Goal: Task Accomplishment & Management: Use online tool/utility

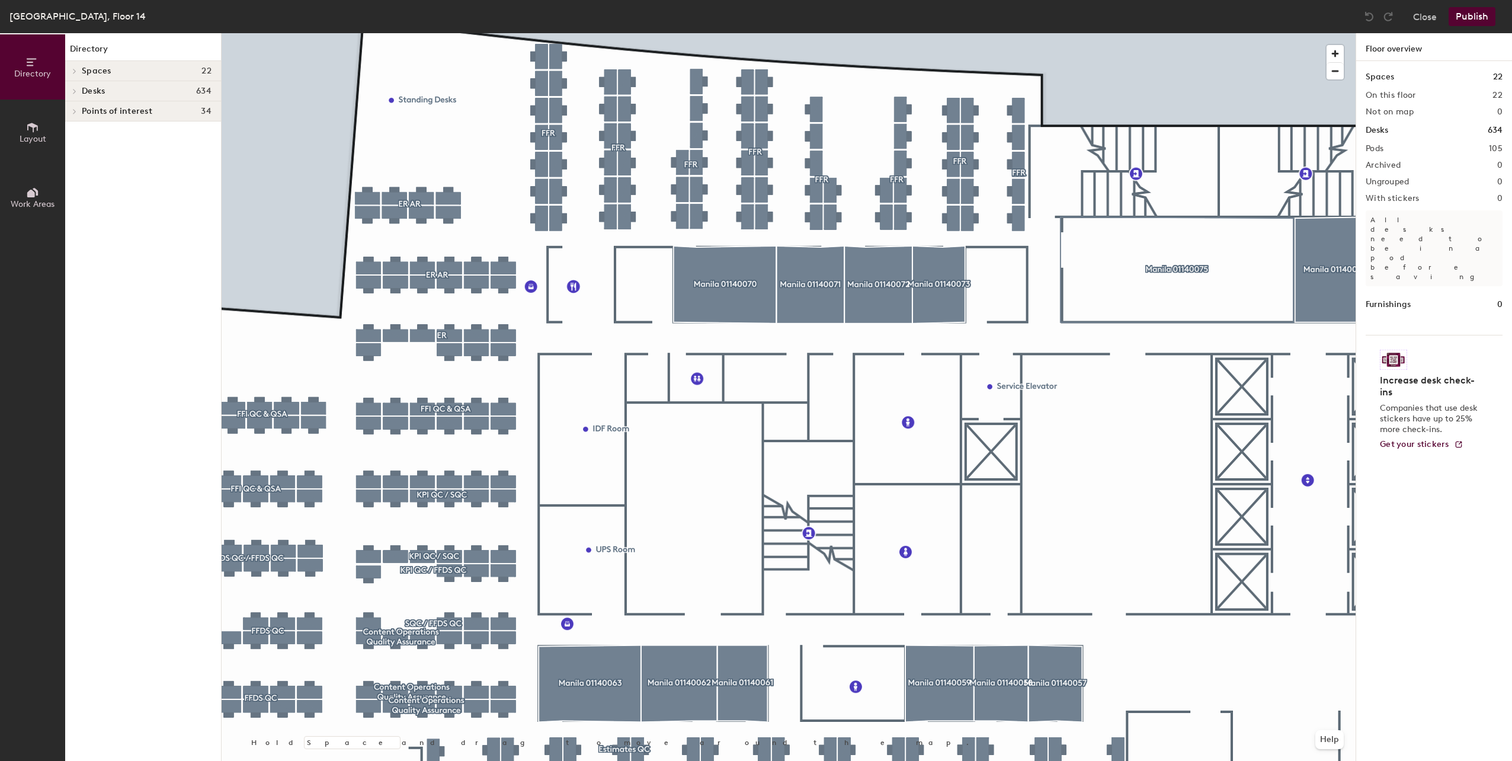
click at [477, 33] on div at bounding box center [789, 33] width 1134 height 0
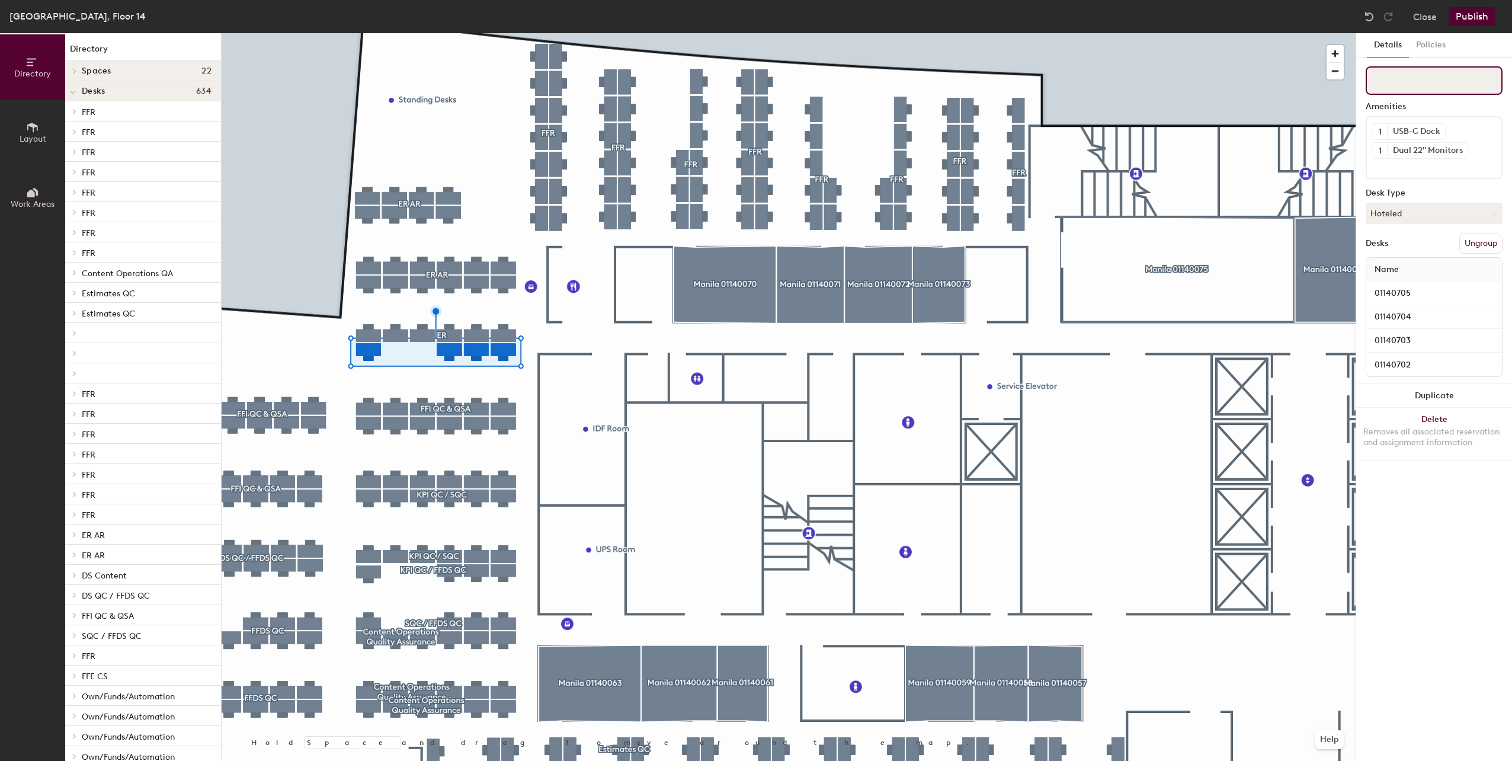
click at [1410, 93] on input at bounding box center [1433, 80] width 137 height 28
type input "E"
click at [434, 33] on div at bounding box center [789, 33] width 1134 height 0
click at [1484, 245] on button "Ungroup" at bounding box center [1480, 243] width 43 height 20
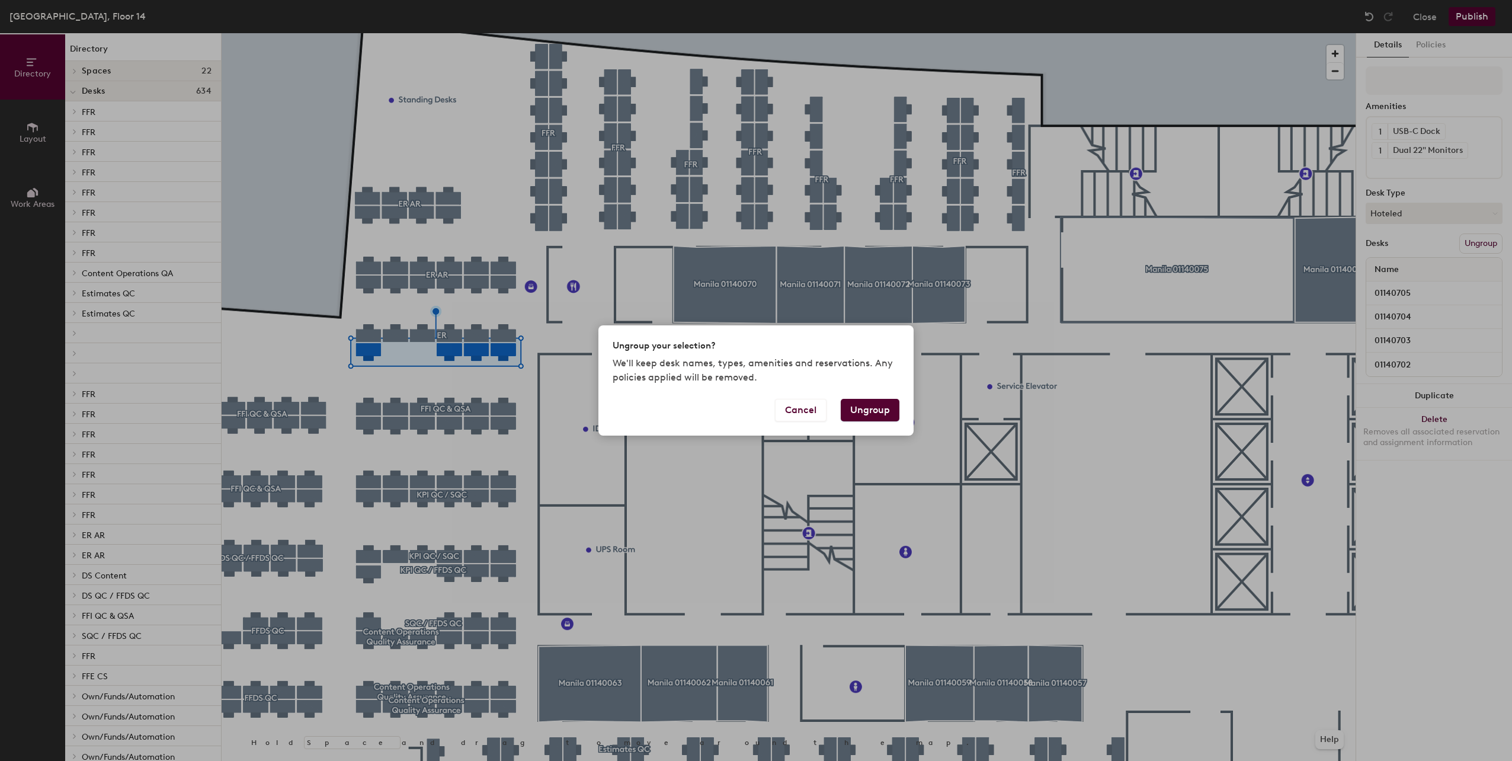
click at [858, 411] on button "Ungroup" at bounding box center [870, 410] width 59 height 23
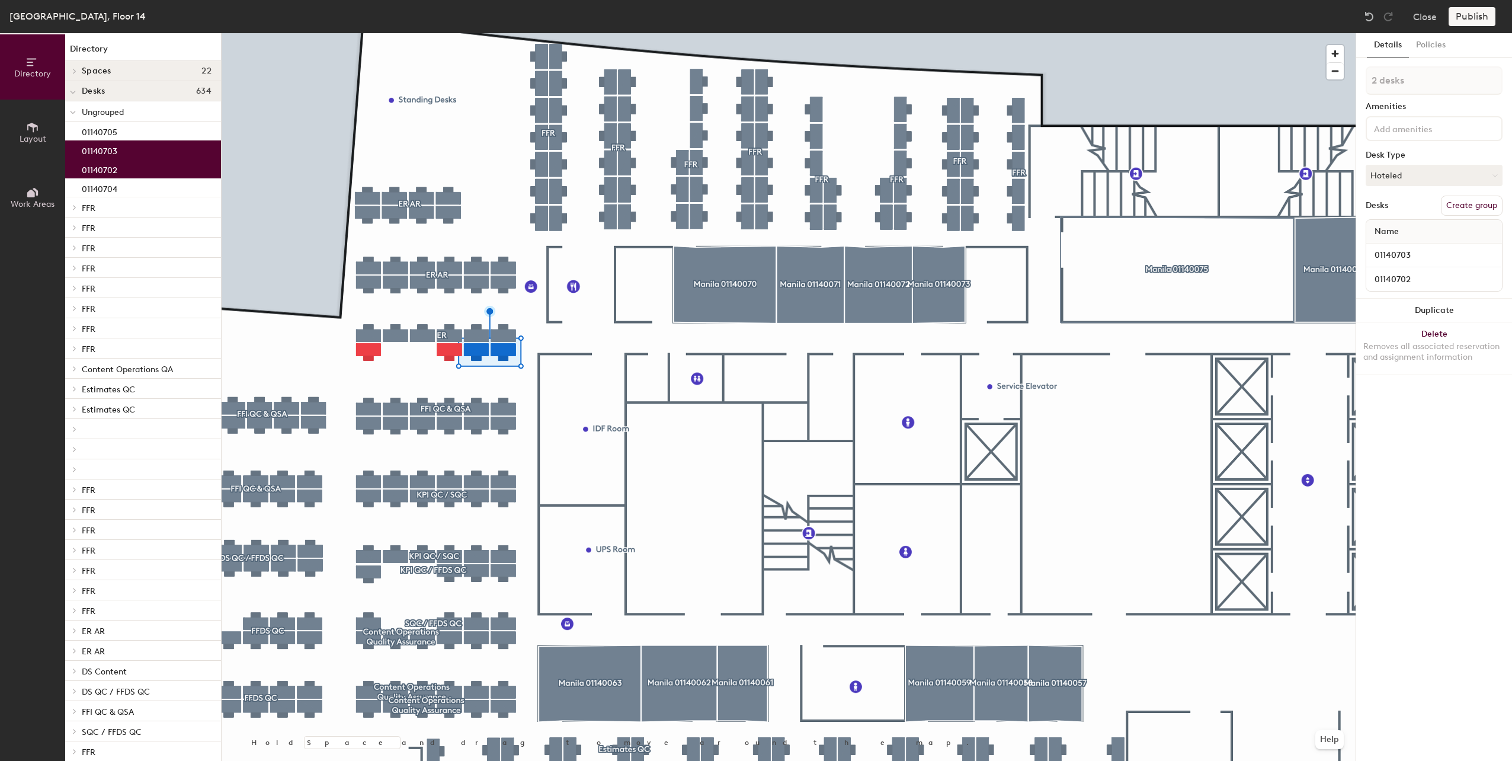
drag, startPoint x: 1468, startPoint y: 201, endPoint x: 1468, endPoint y: 161, distance: 39.7
click at [1468, 200] on button "Create group" at bounding box center [1472, 205] width 62 height 20
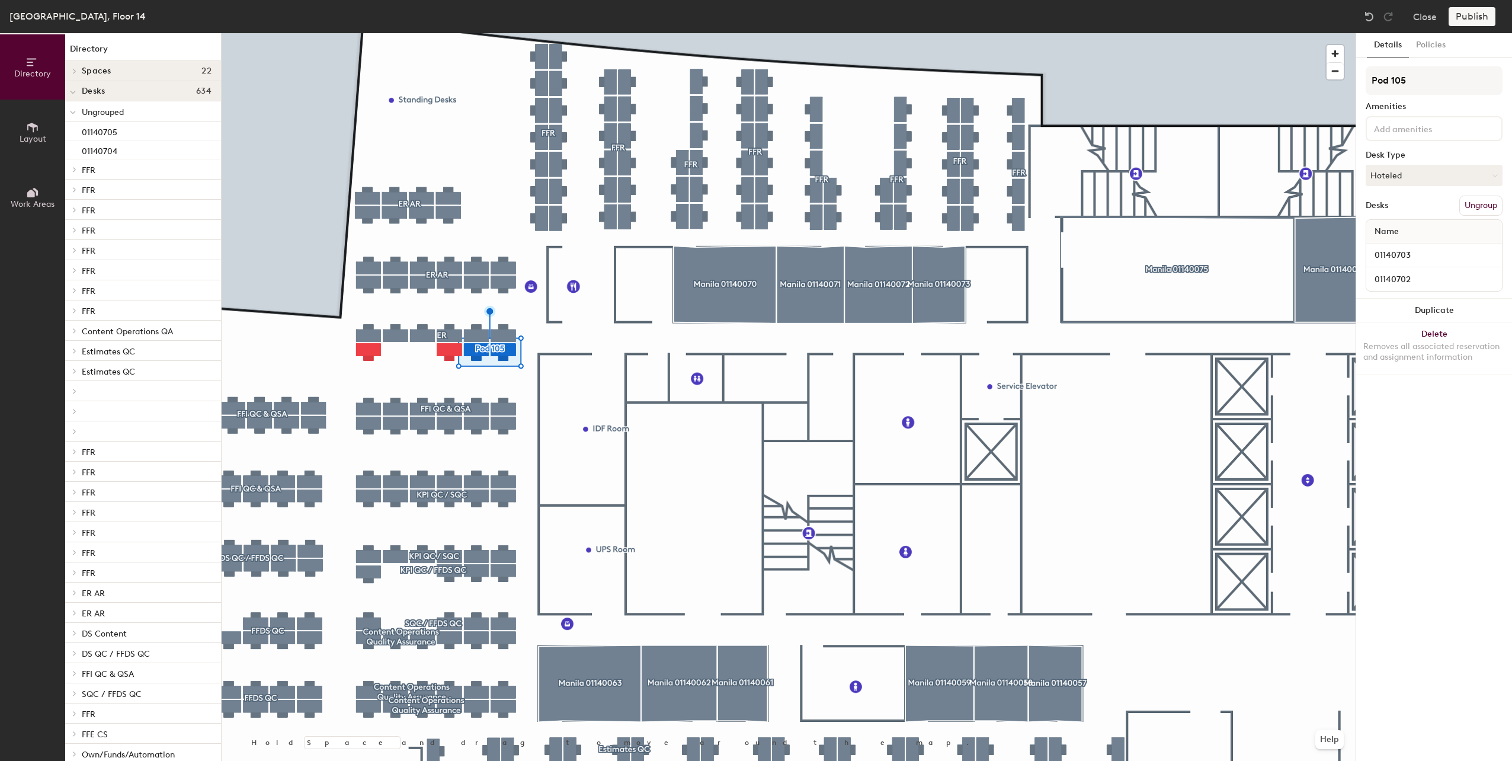
click at [1352, 81] on div "Directory Layout Work Areas Directory Spaces 22 Manila 01140052 Manila 01140055…" at bounding box center [756, 396] width 1512 height 727
type input "ER"
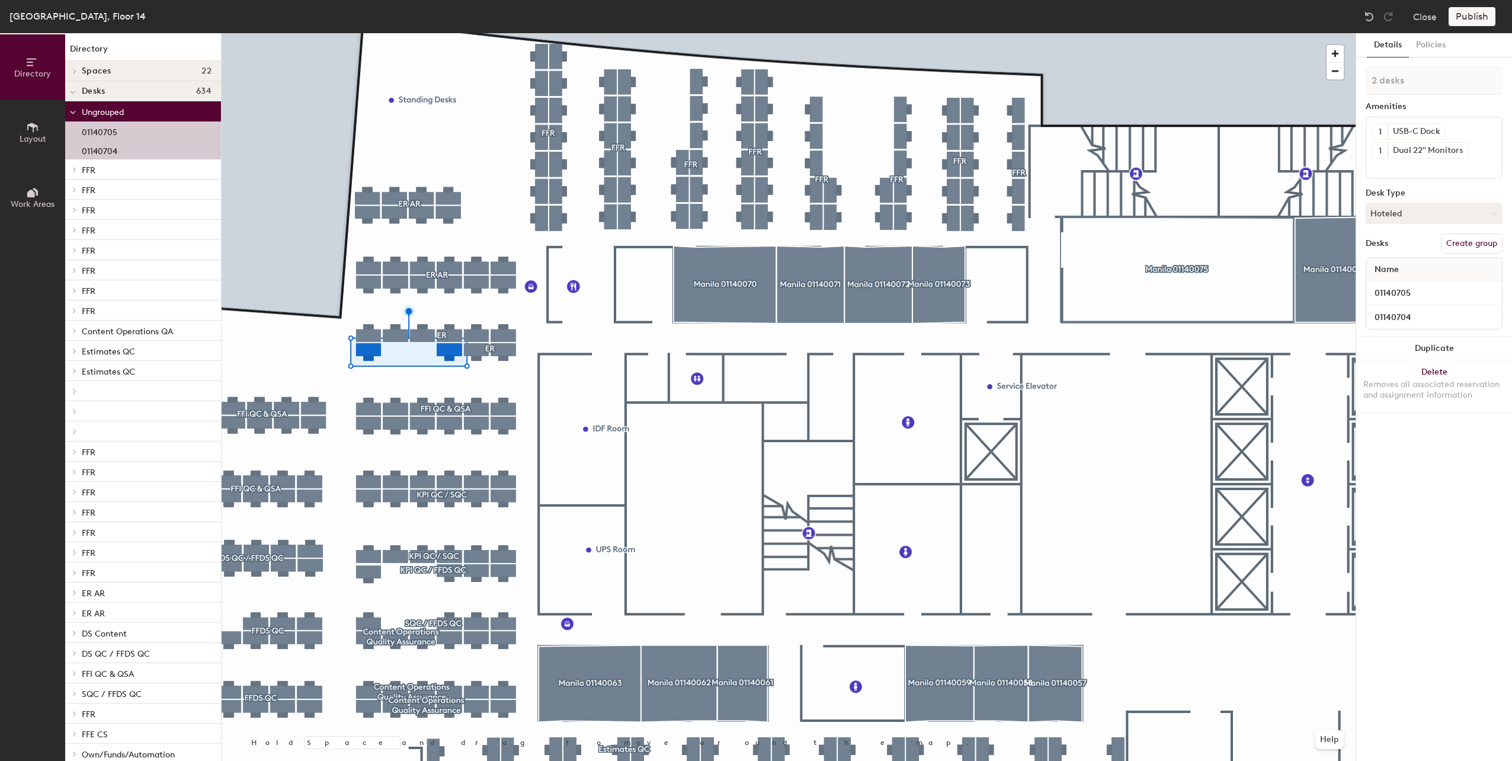
click at [1466, 236] on button "Create group" at bounding box center [1472, 243] width 62 height 20
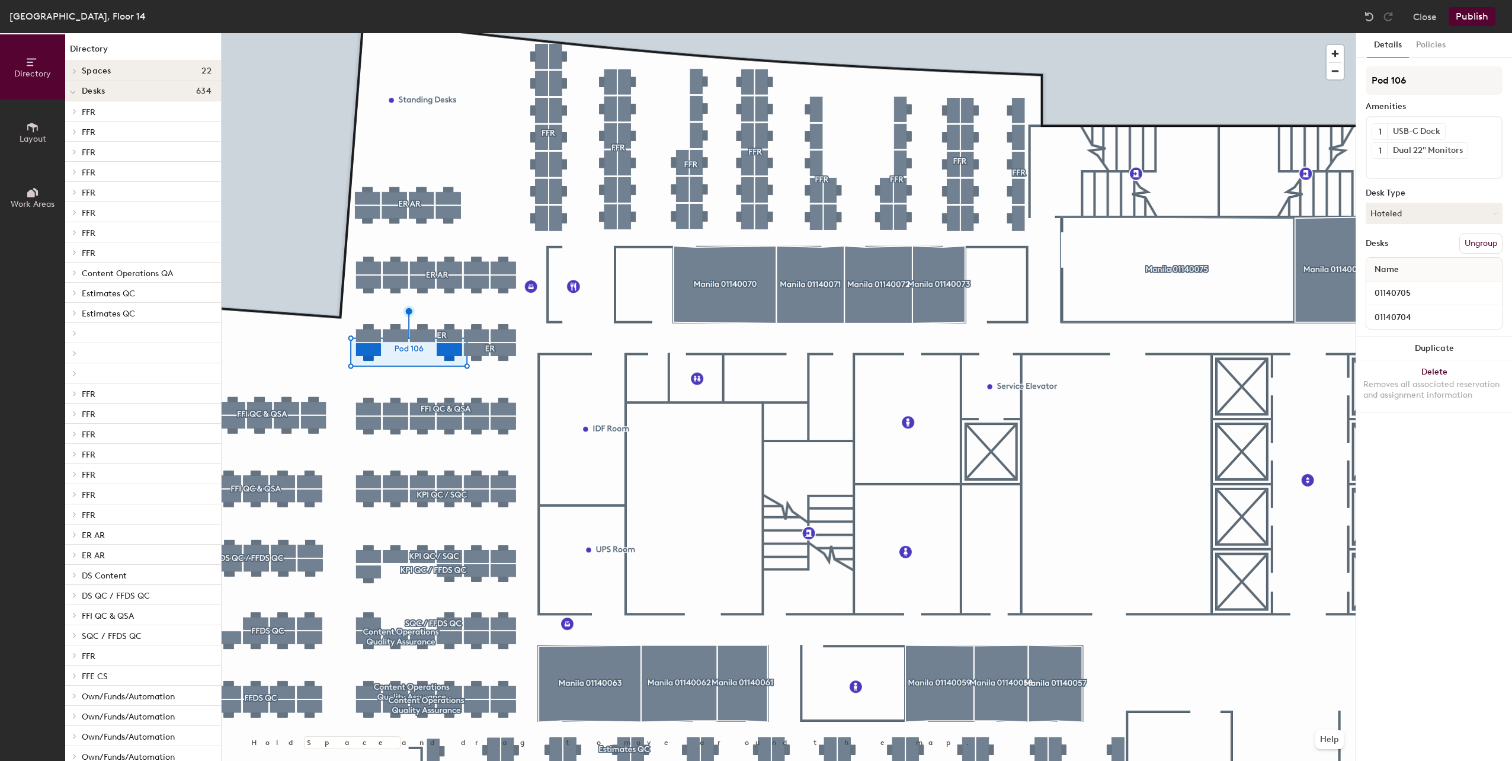
drag, startPoint x: 1397, startPoint y: 81, endPoint x: 1361, endPoint y: 80, distance: 36.2
click at [1361, 80] on div "Details Policies Pod 106 Amenities 1 USB-C Dock 1 Dual 22" Monitors Desk Type H…" at bounding box center [1434, 396] width 156 height 727
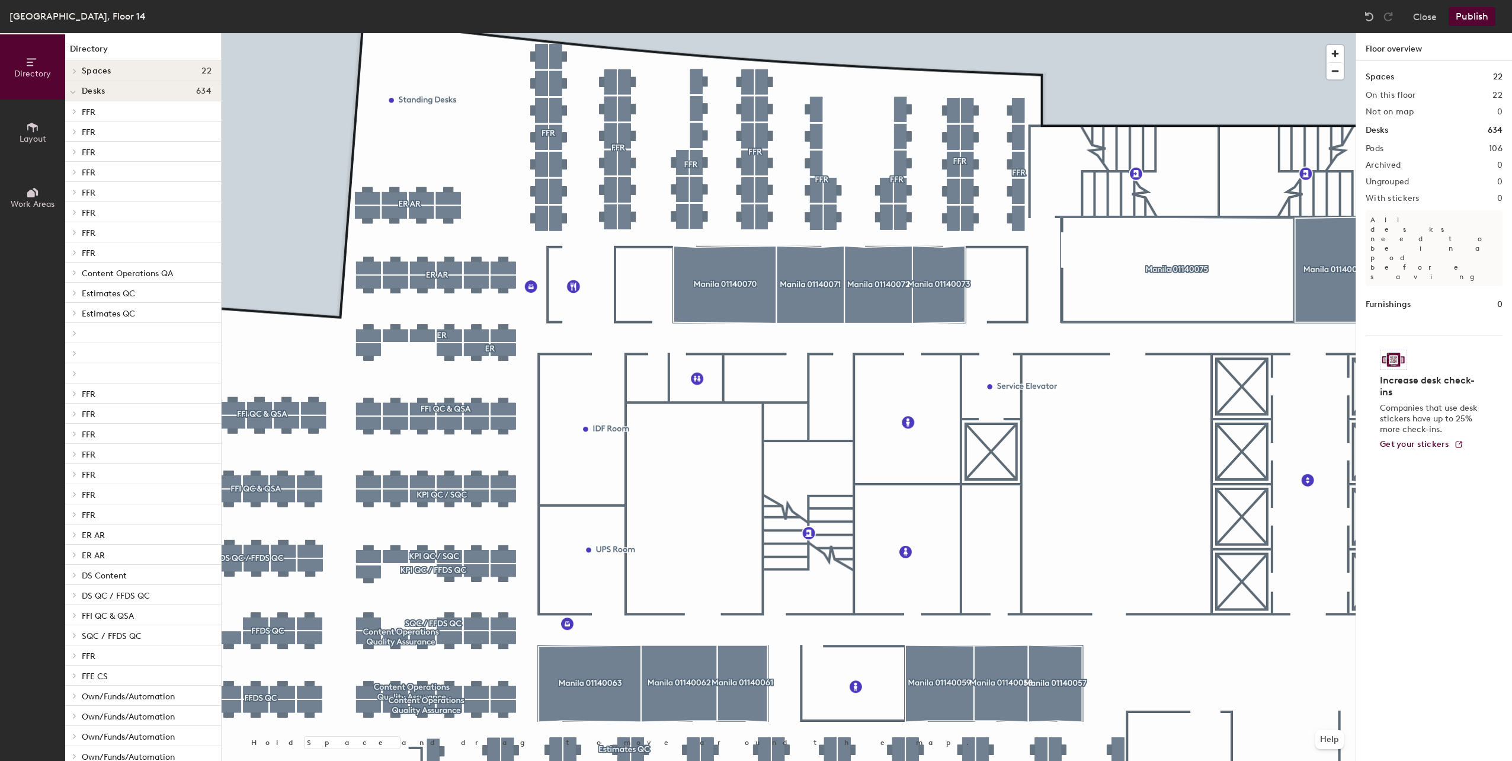
click at [480, 33] on div at bounding box center [789, 33] width 1134 height 0
click at [1471, 17] on button "Publish" at bounding box center [1471, 16] width 47 height 19
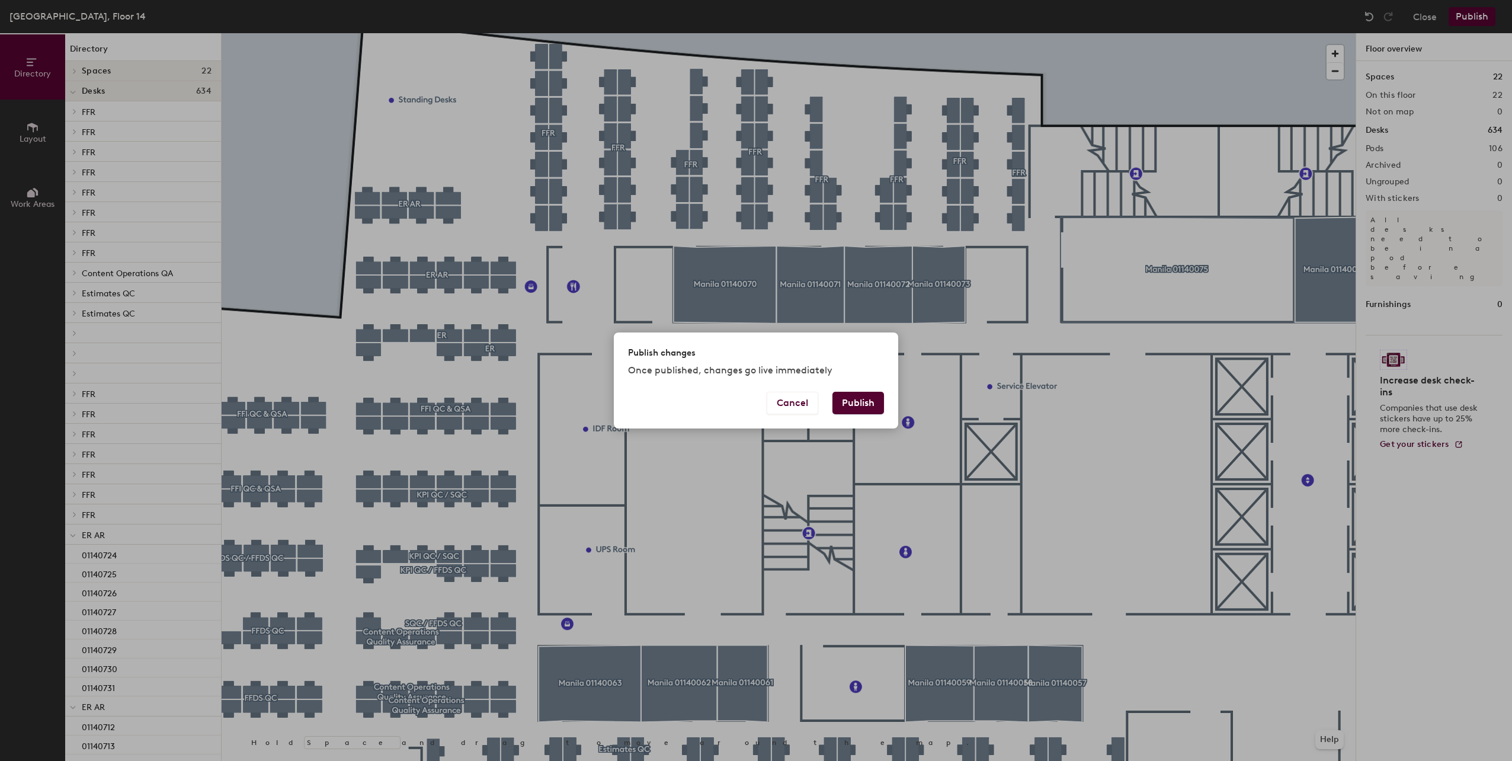
click at [856, 398] on button "Publish" at bounding box center [858, 403] width 52 height 23
